Goal: Task Accomplishment & Management: Manage account settings

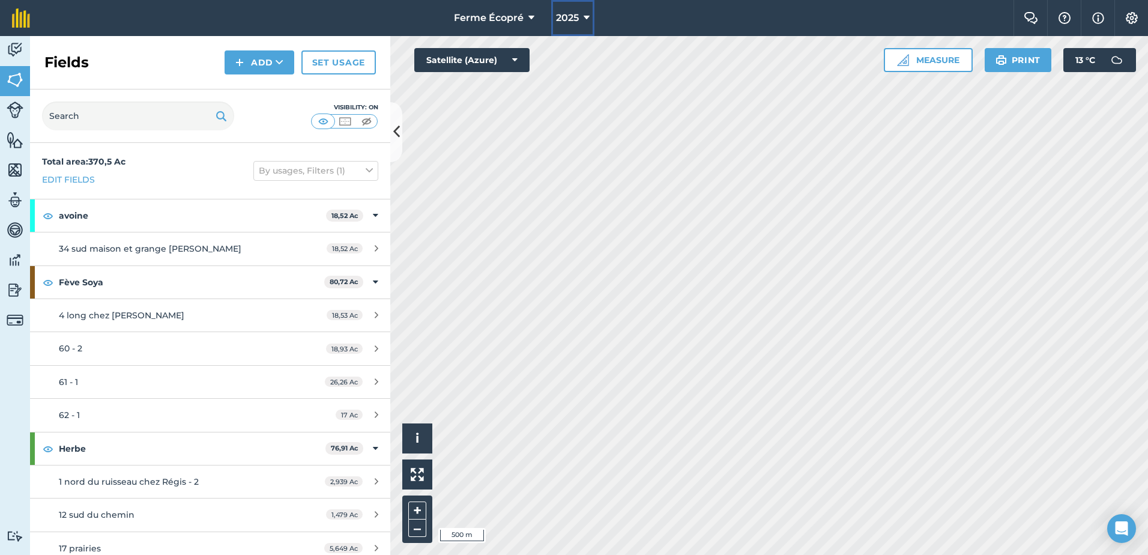
click at [580, 16] on button "2025" at bounding box center [572, 18] width 43 height 36
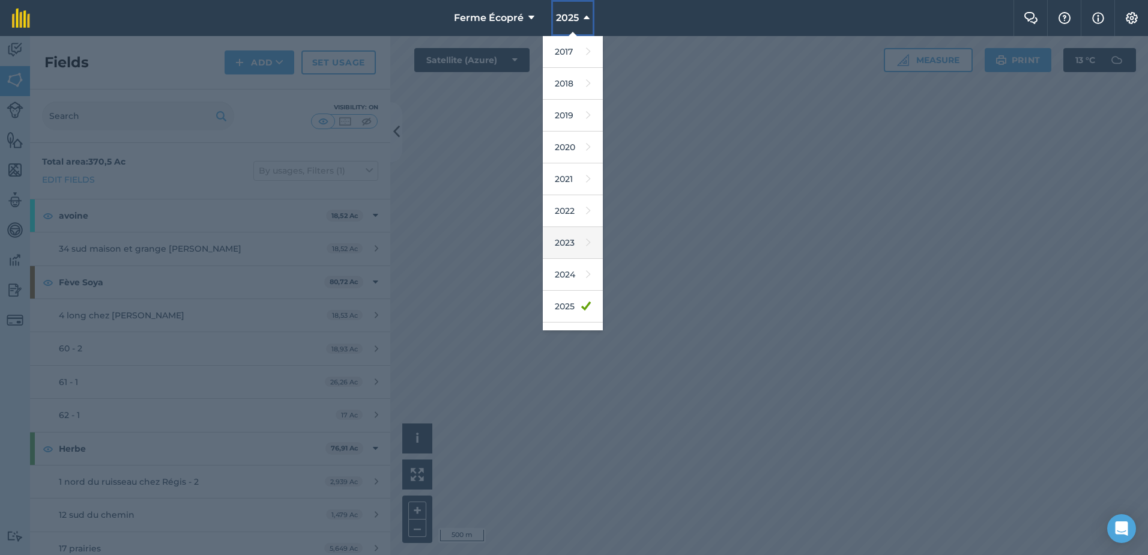
scroll to position [56, 0]
click at [566, 274] on link "2026" at bounding box center [573, 283] width 60 height 32
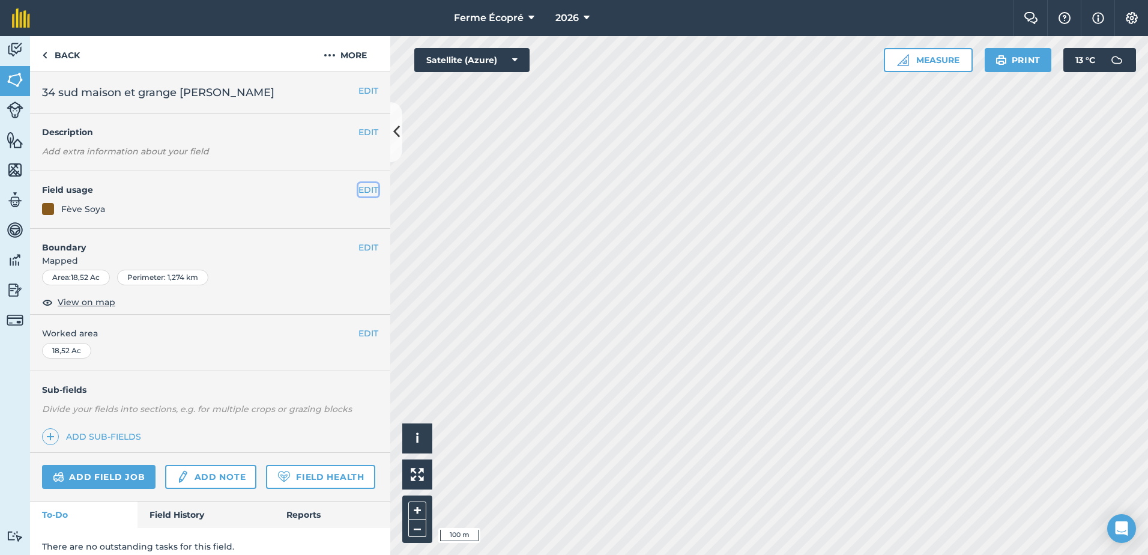
click at [364, 186] on button "EDIT" at bounding box center [368, 189] width 20 height 13
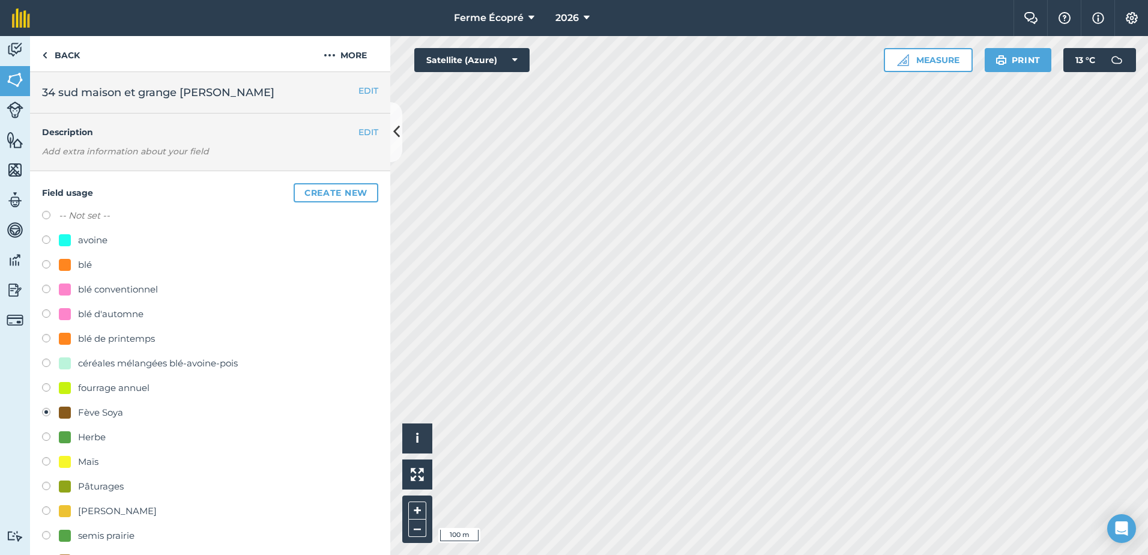
click at [46, 511] on label at bounding box center [50, 512] width 17 height 12
radio input "true"
radio input "false"
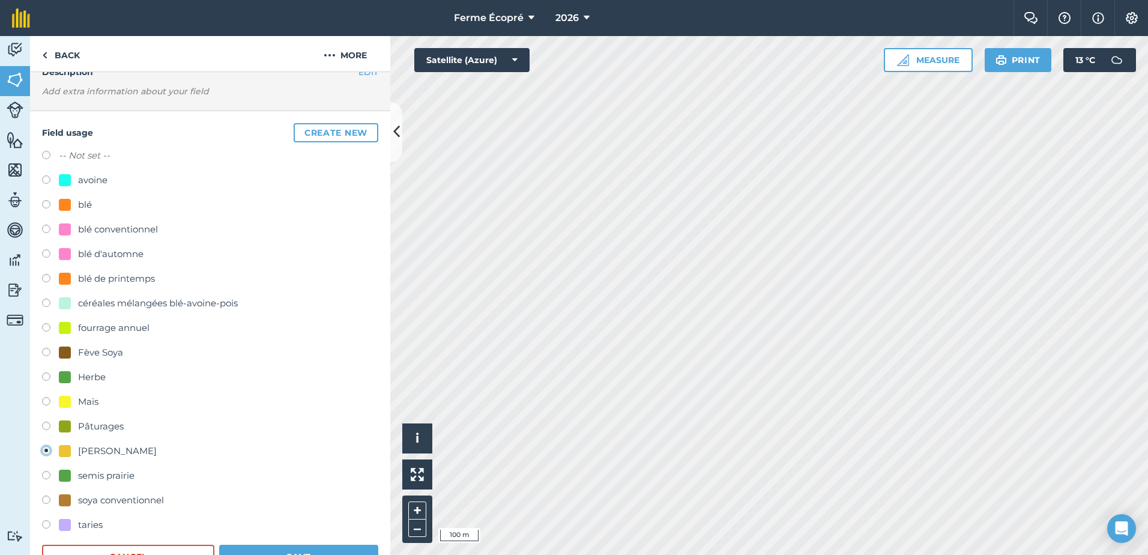
scroll to position [120, 0]
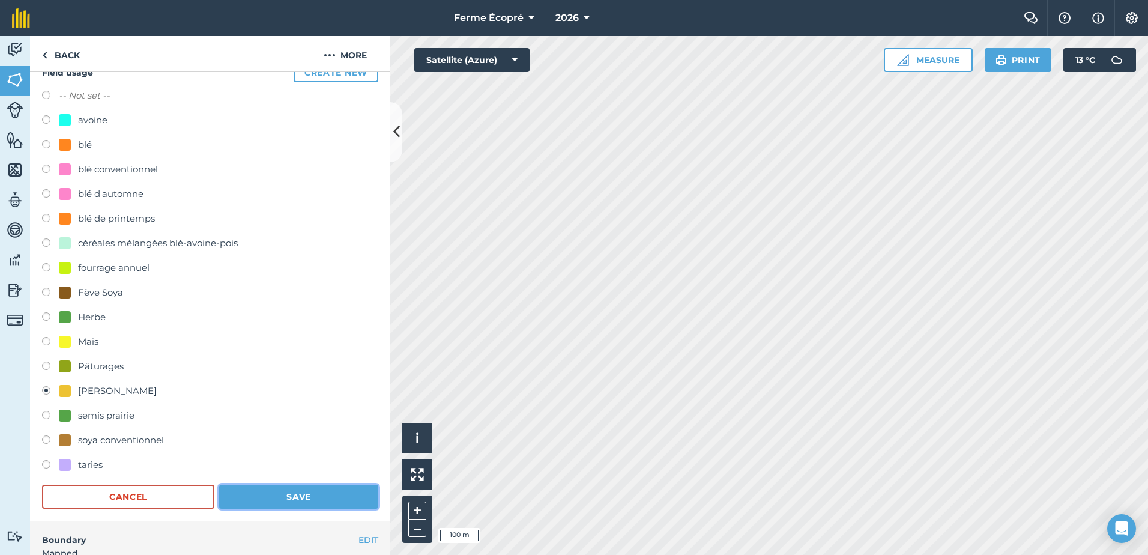
click at [288, 490] on button "Save" at bounding box center [298, 496] width 159 height 24
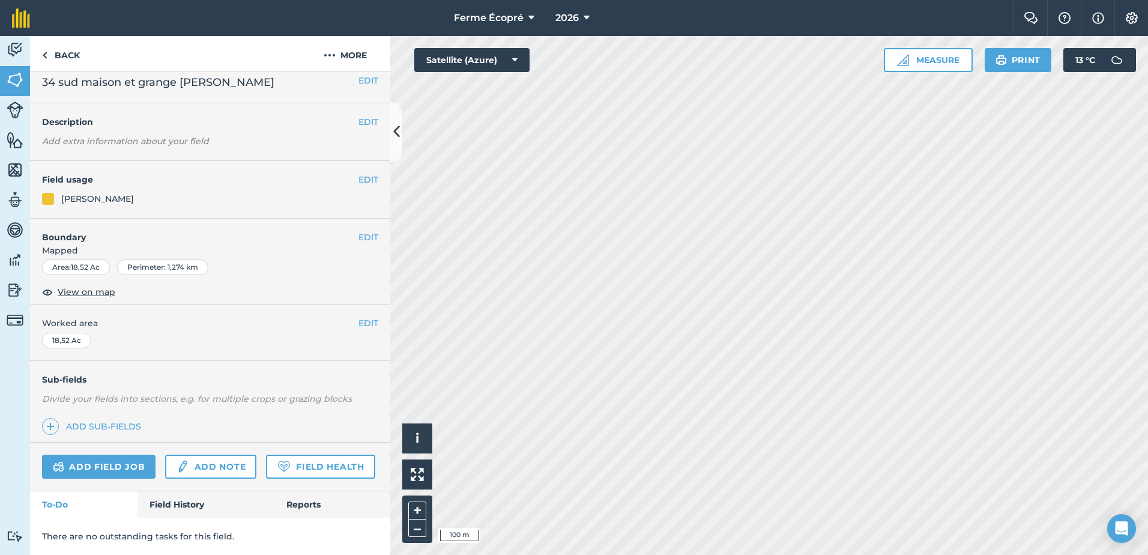
scroll to position [44, 0]
click at [67, 51] on link "Back" at bounding box center [61, 53] width 62 height 35
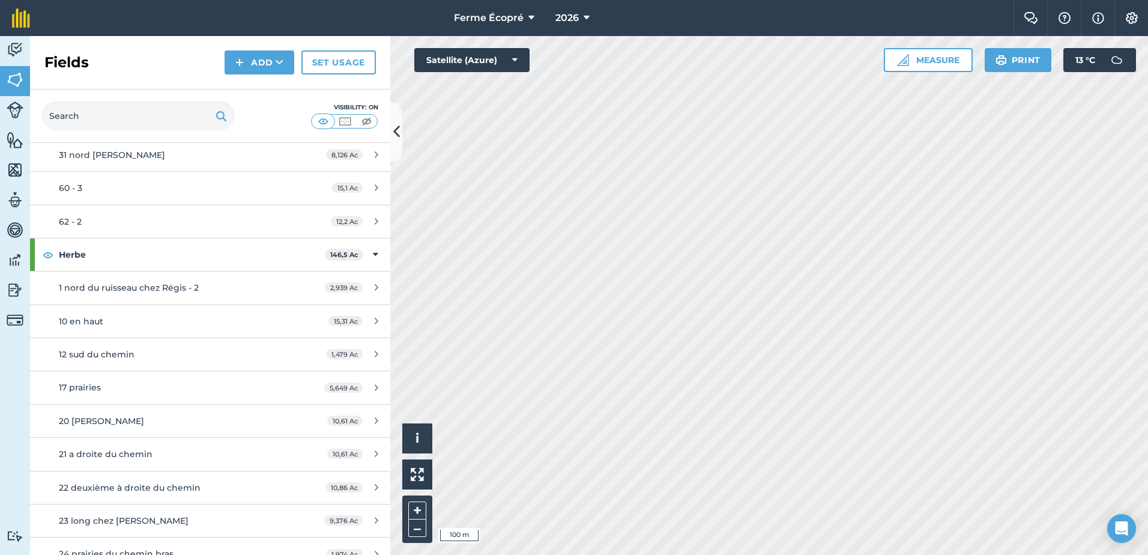
scroll to position [167, 0]
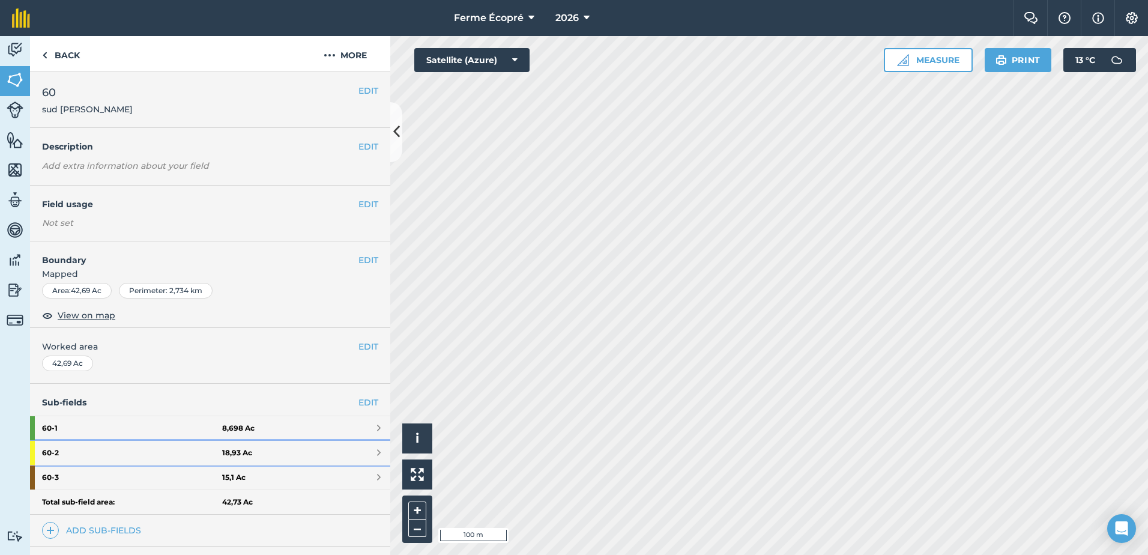
click at [159, 451] on strong "60 - 2" at bounding box center [132, 453] width 180 height 24
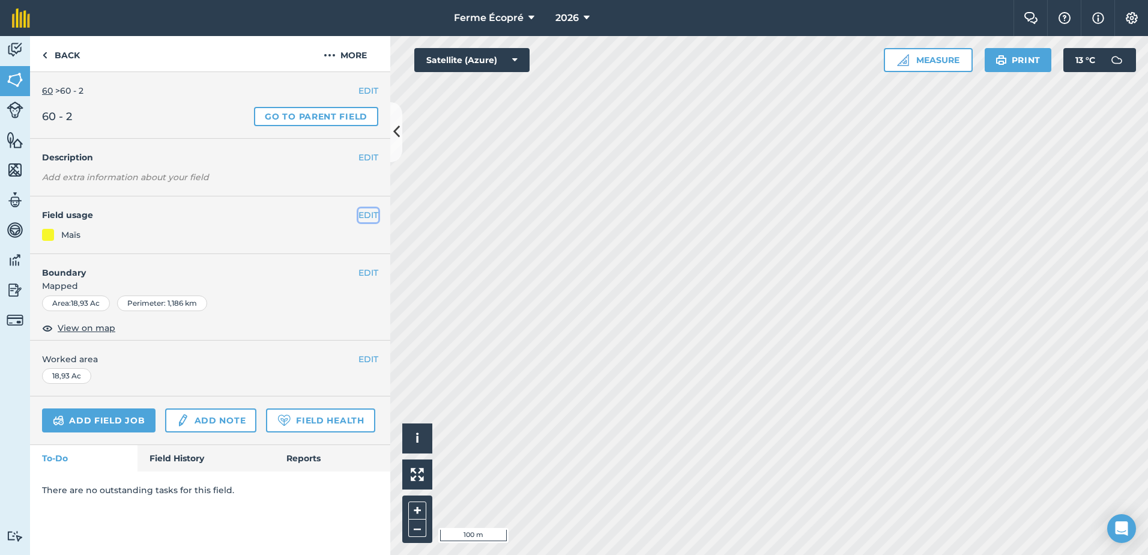
click at [362, 213] on button "EDIT" at bounding box center [368, 214] width 20 height 13
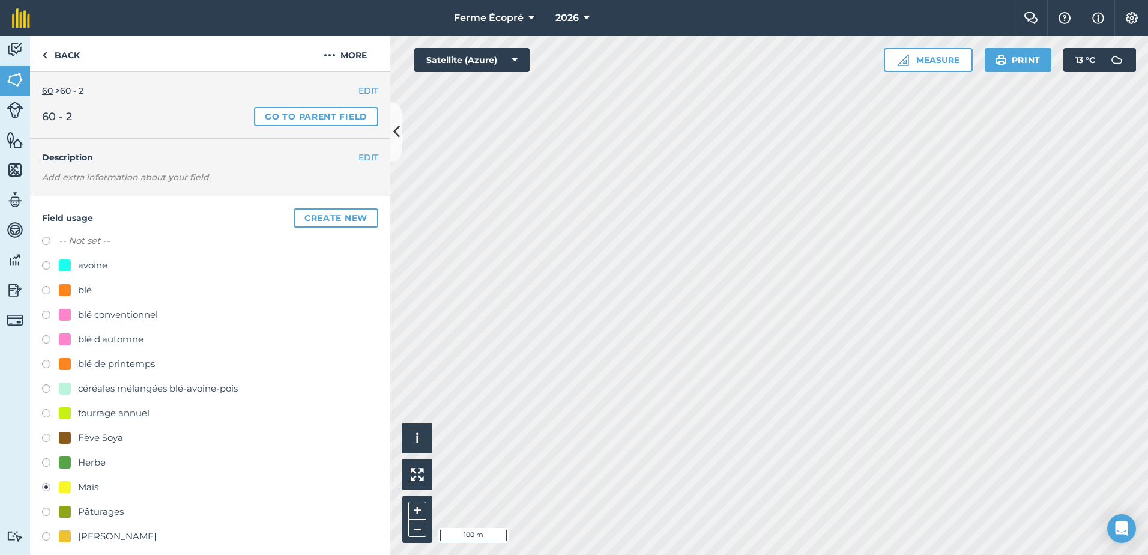
click at [47, 387] on label at bounding box center [50, 390] width 17 height 12
radio input "true"
radio input "false"
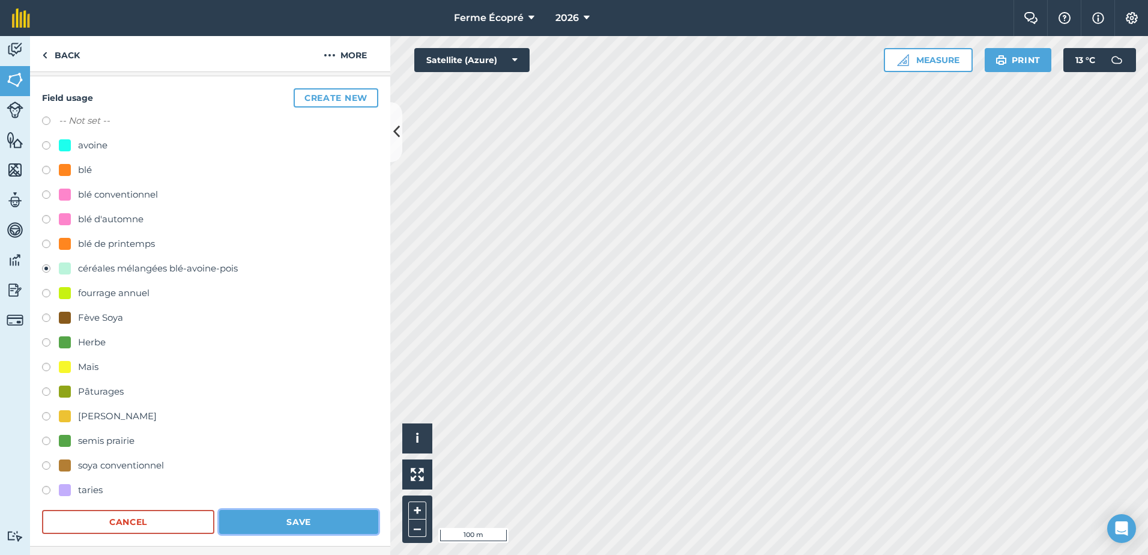
click at [303, 519] on button "Save" at bounding box center [298, 522] width 159 height 24
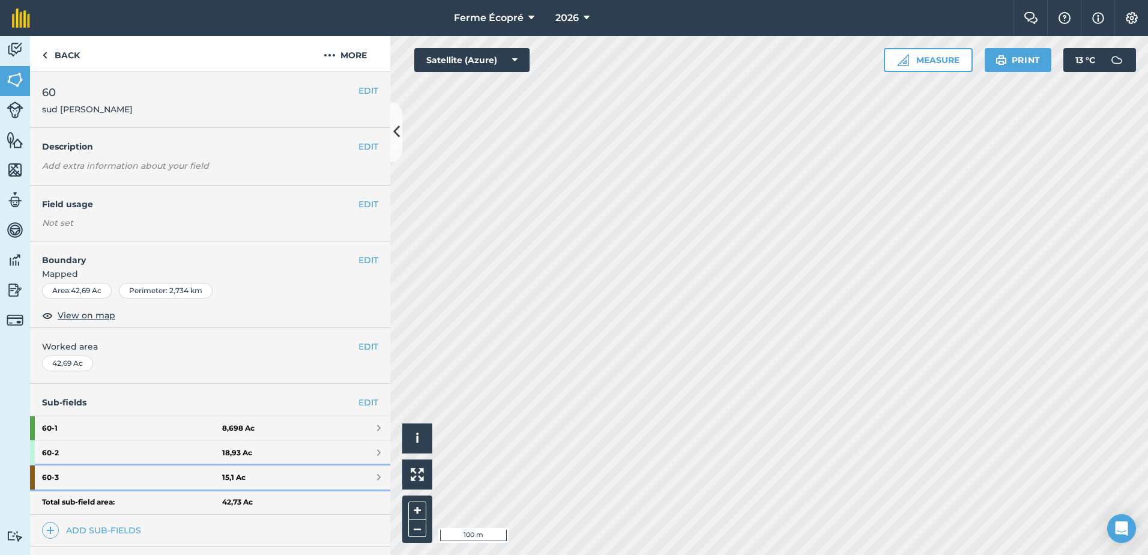
click at [159, 477] on strong "60 - 3" at bounding box center [132, 477] width 180 height 24
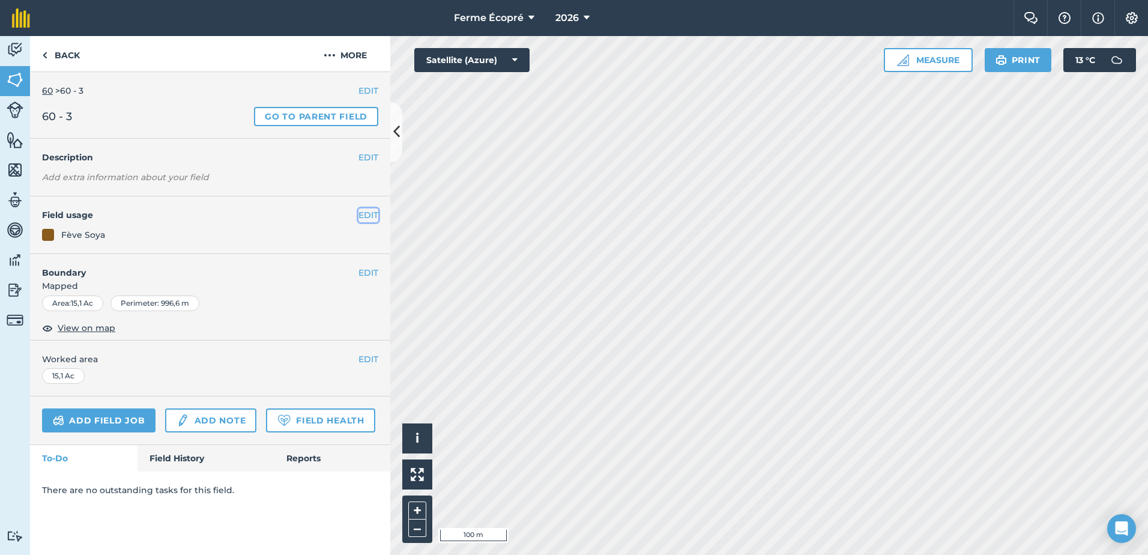
click at [361, 213] on button "EDIT" at bounding box center [368, 214] width 20 height 13
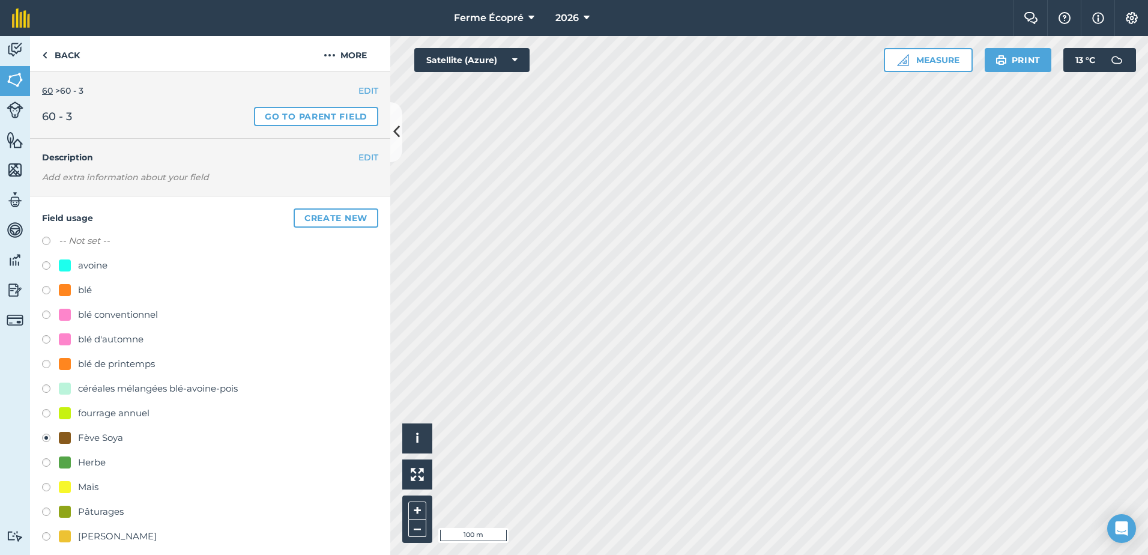
click at [46, 486] on label at bounding box center [50, 489] width 17 height 12
radio input "true"
radio input "false"
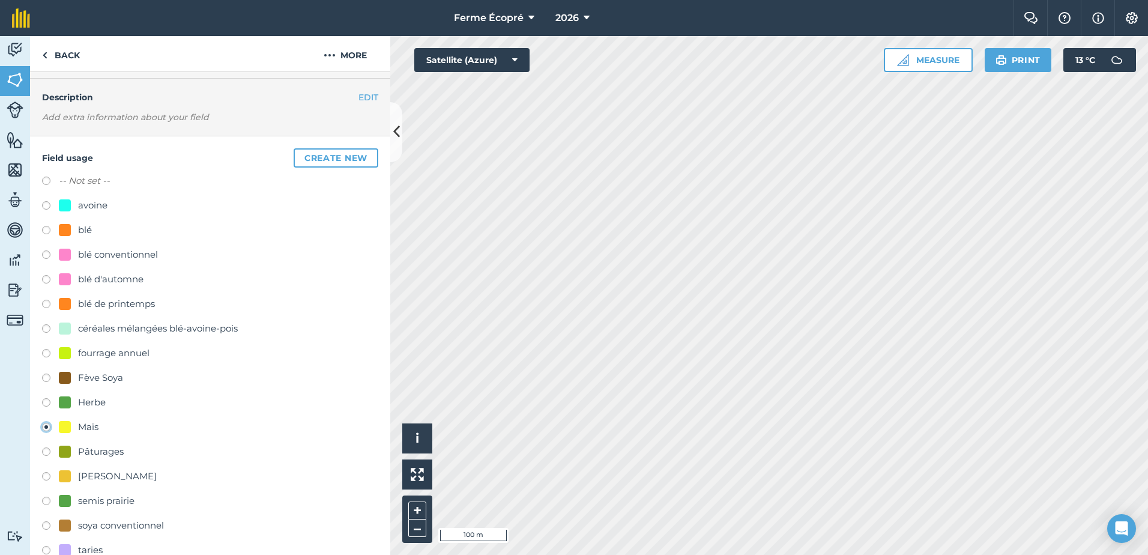
scroll to position [120, 0]
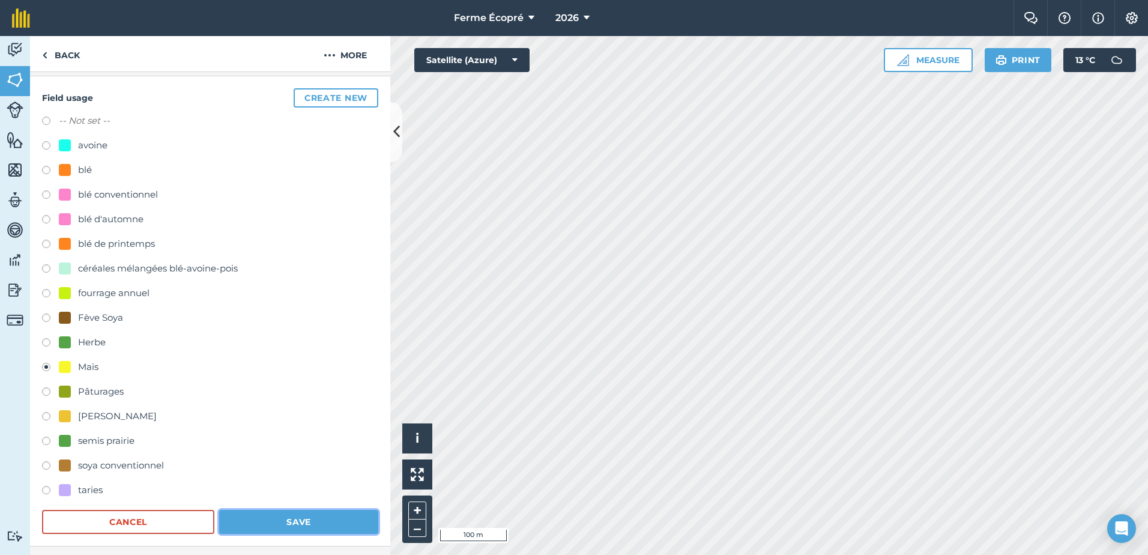
click at [292, 519] on button "Save" at bounding box center [298, 522] width 159 height 24
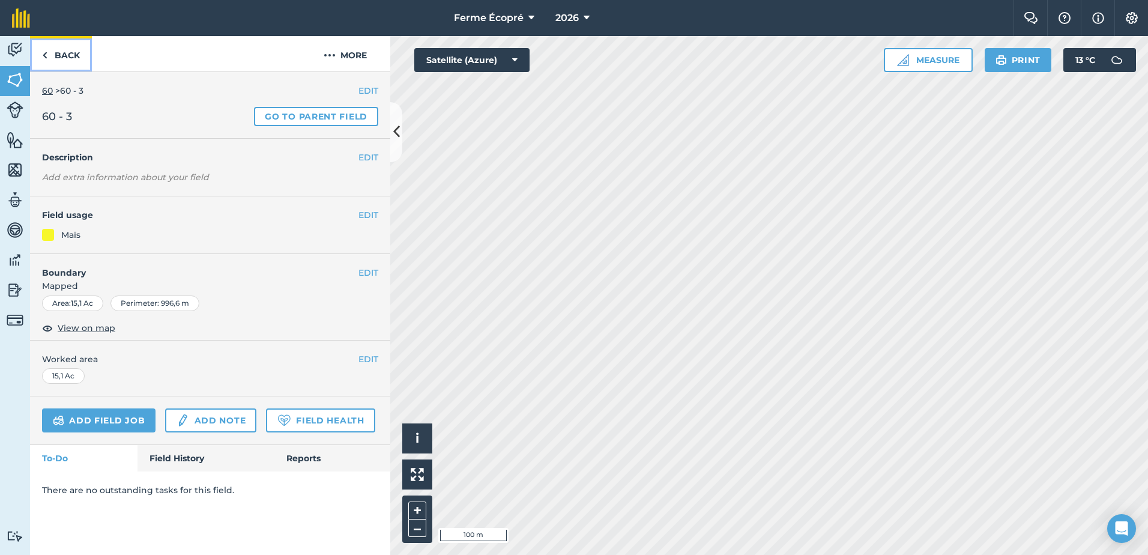
click at [77, 53] on link "Back" at bounding box center [61, 53] width 62 height 35
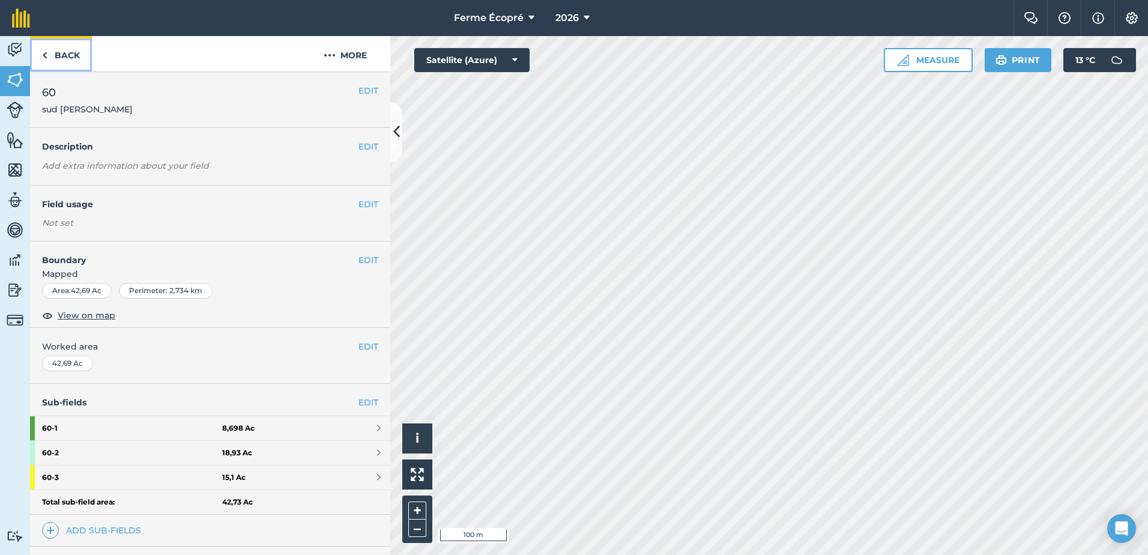
click at [75, 51] on link "Back" at bounding box center [61, 53] width 62 height 35
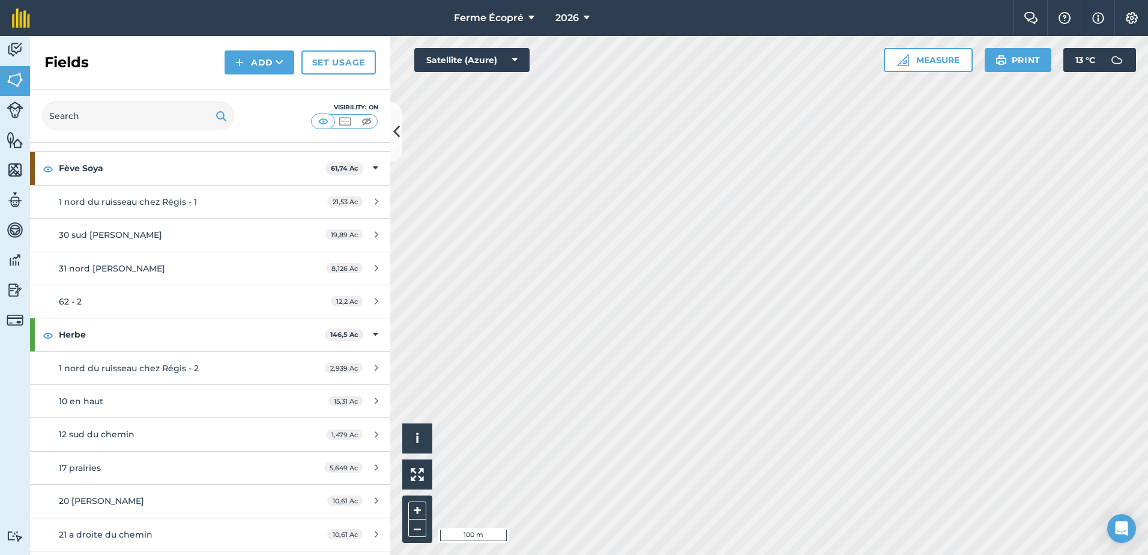
scroll to position [120, 0]
